Goal: Check status: Check status

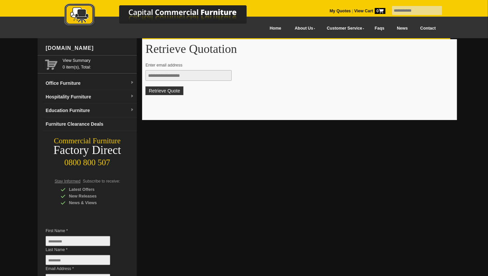
type input "**********"
drag, startPoint x: 0, startPoint y: 0, endPoint x: 164, endPoint y: 89, distance: 187.1
click at [164, 89] on button "Retrieve Quote" at bounding box center [164, 90] width 38 height 9
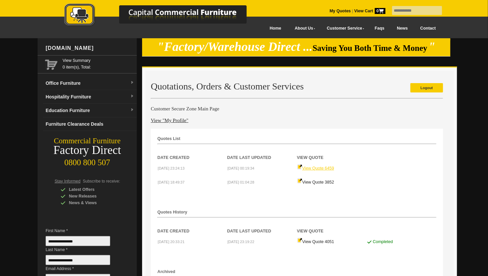
click at [310, 166] on link "View Quote 6459" at bounding box center [315, 168] width 37 height 5
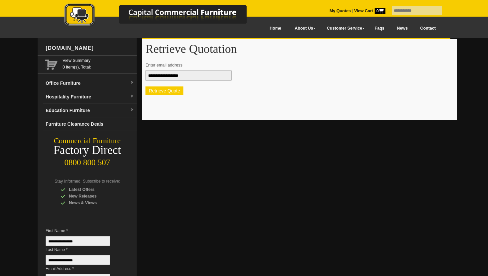
click at [166, 91] on button "Retrieve Quote" at bounding box center [164, 90] width 38 height 9
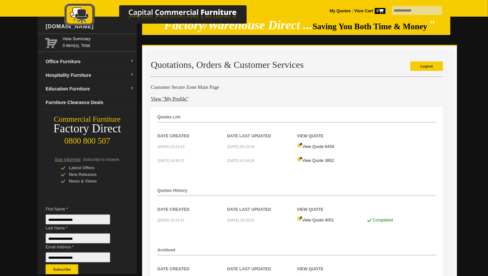
scroll to position [33, 0]
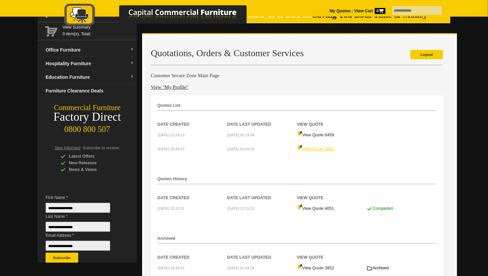
click at [315, 148] on link "View Quote 3852" at bounding box center [315, 149] width 37 height 5
